Goal: Task Accomplishment & Management: Use online tool/utility

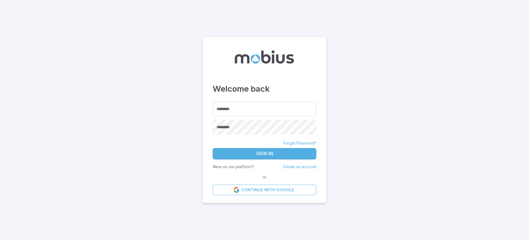
type input "******"
click at [236, 155] on button "Sign In" at bounding box center [265, 154] width 104 height 12
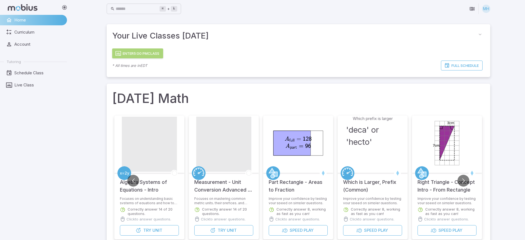
click at [145, 55] on button "Enter 5:00 PM Class" at bounding box center [137, 53] width 51 height 10
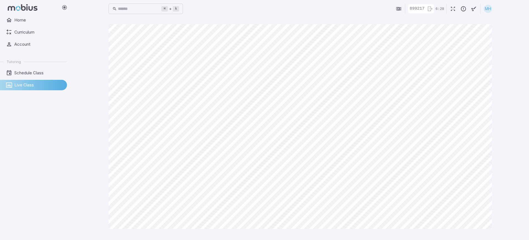
click at [69, 123] on div "Home Curriculum Account Tutoring Schedule Class Live Class" at bounding box center [35, 127] width 71 height 225
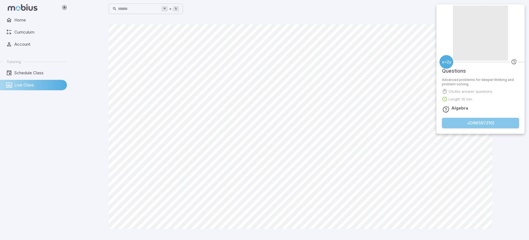
click at [465, 127] on button "Join ( 597210 )" at bounding box center [480, 123] width 77 height 10
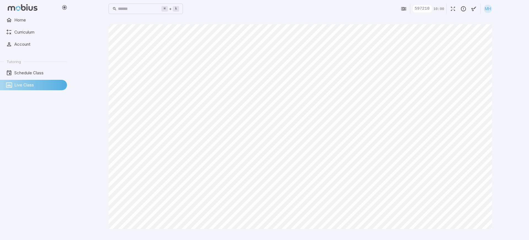
click at [59, 119] on div "Home Curriculum Account Tutoring Schedule Class Live Class" at bounding box center [35, 127] width 71 height 225
click at [112, 71] on div "⌘ + k ​ MH Canvas actions 100 % Exit zen mode" at bounding box center [300, 120] width 457 height 240
click at [93, 32] on div "⌘ + k ​ MH Canvas actions 100 % Exit zen mode" at bounding box center [300, 120] width 457 height 240
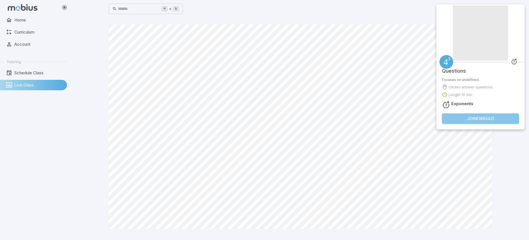
click at [472, 121] on button "Join ( 189542 )" at bounding box center [480, 119] width 77 height 10
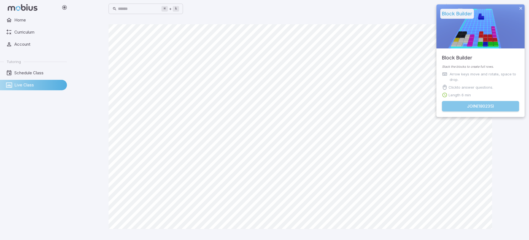
click at [457, 103] on button "Join ( 180235 )" at bounding box center [480, 106] width 77 height 10
